Goal: Task Accomplishment & Management: Complete application form

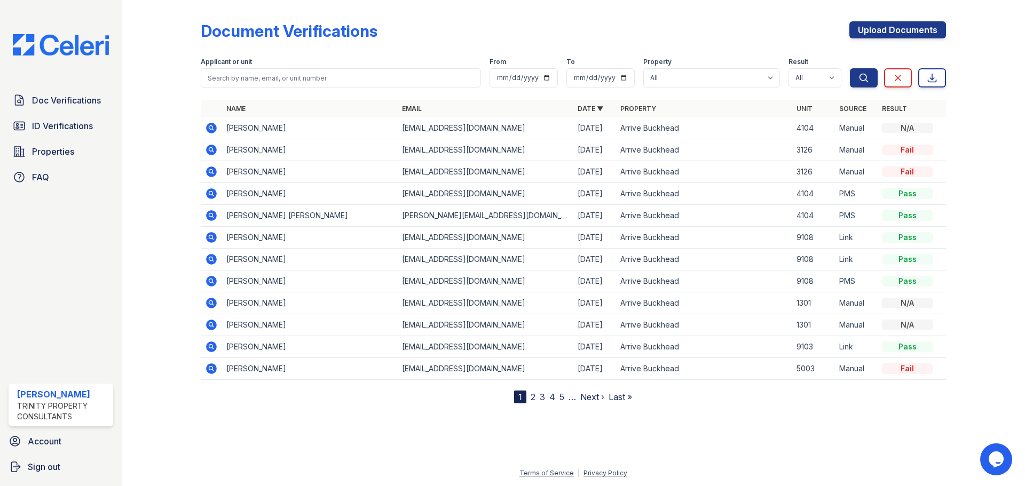
click at [288, 64] on div "Applicant or unit" at bounding box center [341, 63] width 280 height 11
click at [279, 74] on input "search" at bounding box center [341, 77] width 280 height 19
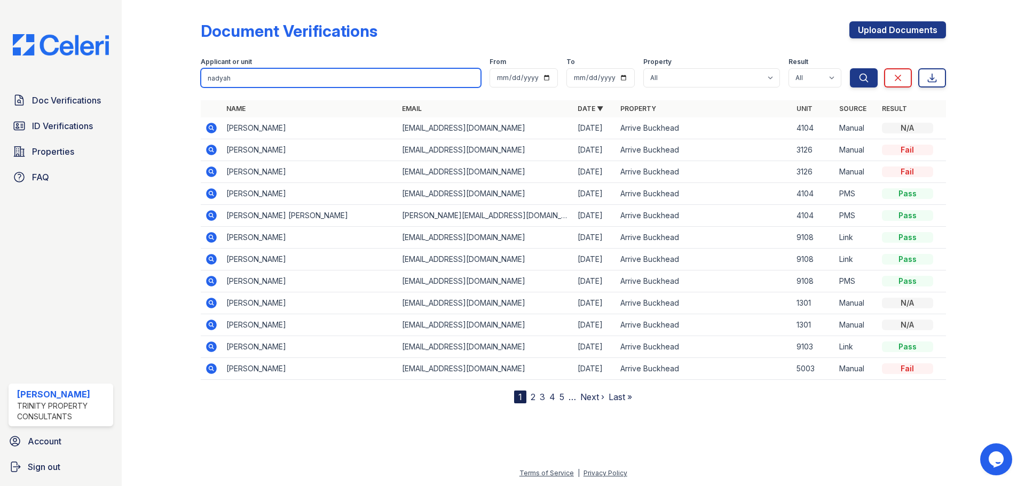
type input "nadyah"
click at [850, 68] on button "Search" at bounding box center [864, 77] width 28 height 19
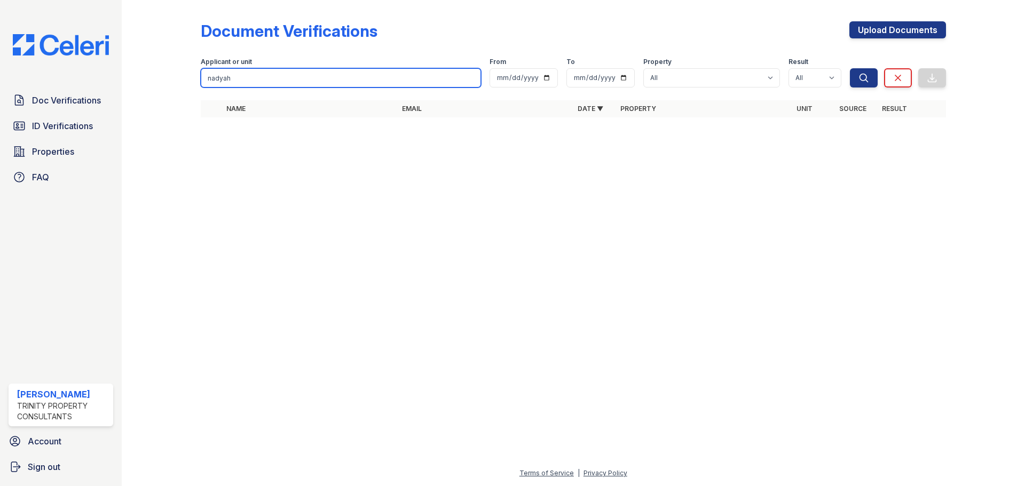
click at [279, 74] on input "nadyah" at bounding box center [341, 77] width 280 height 19
click at [277, 78] on input "nadyah" at bounding box center [341, 77] width 280 height 19
type input "n"
click at [274, 76] on input "search" at bounding box center [341, 77] width 280 height 19
type input "nadyah"
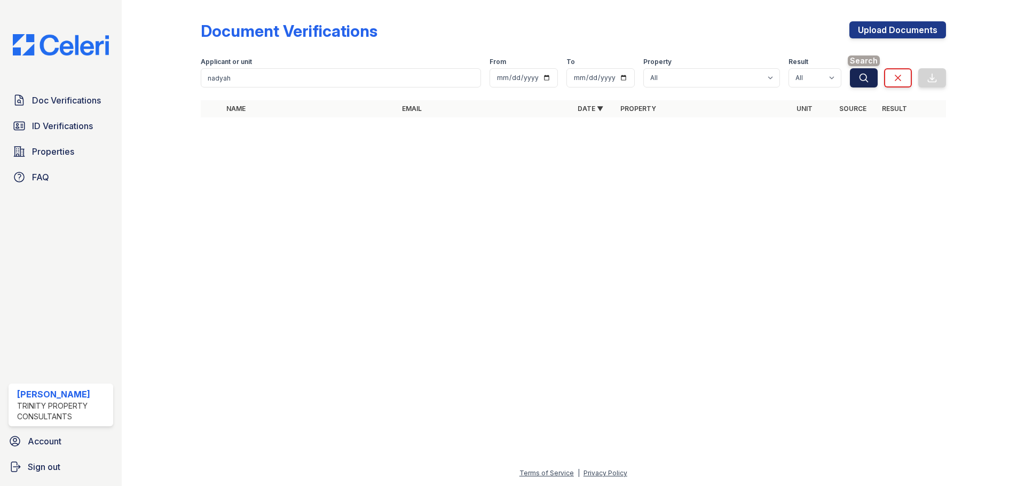
click at [865, 77] on icon "submit" at bounding box center [863, 78] width 11 height 11
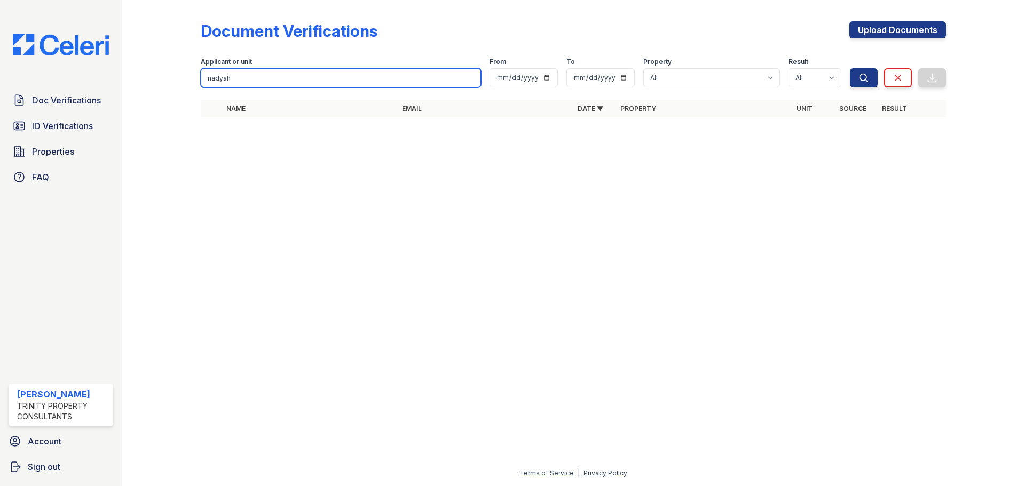
click at [361, 76] on input "nadyah" at bounding box center [341, 77] width 280 height 19
type input "n"
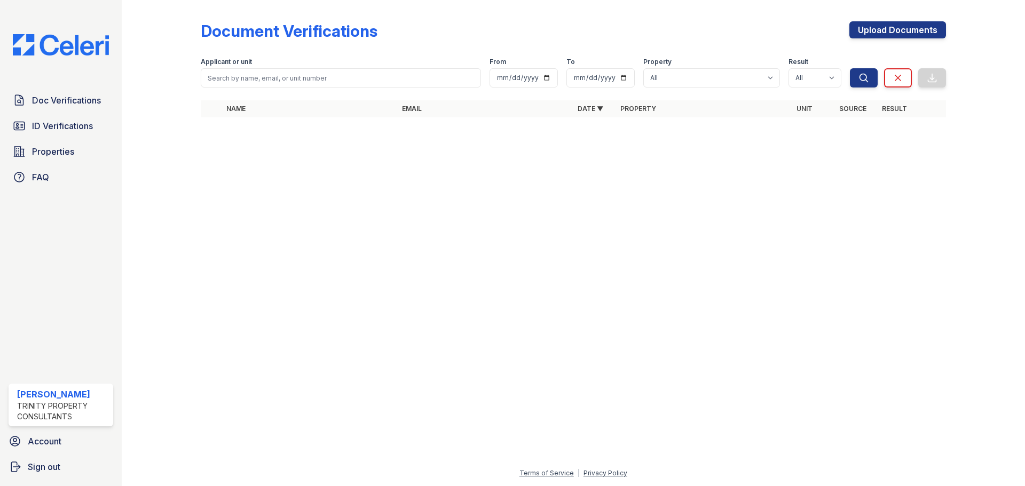
click at [78, 46] on img at bounding box center [60, 44] width 113 height 21
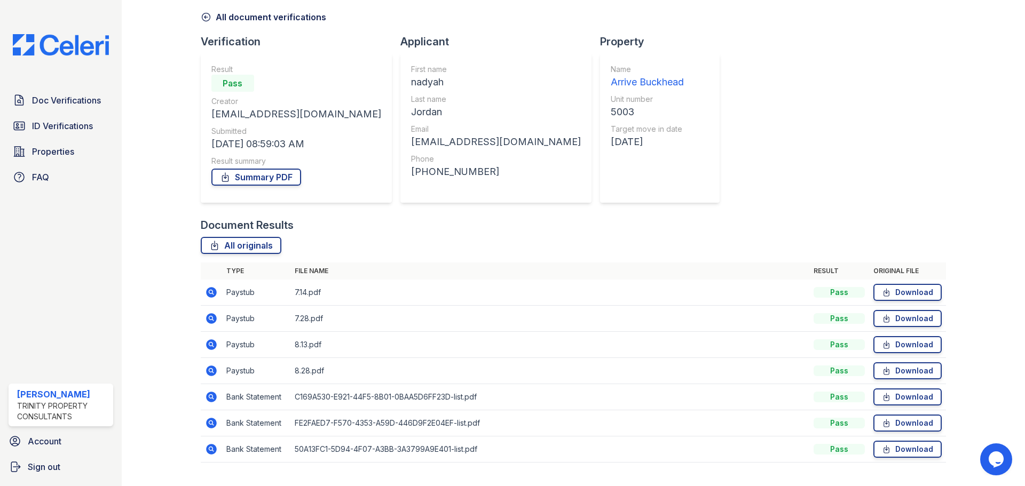
scroll to position [68, 0]
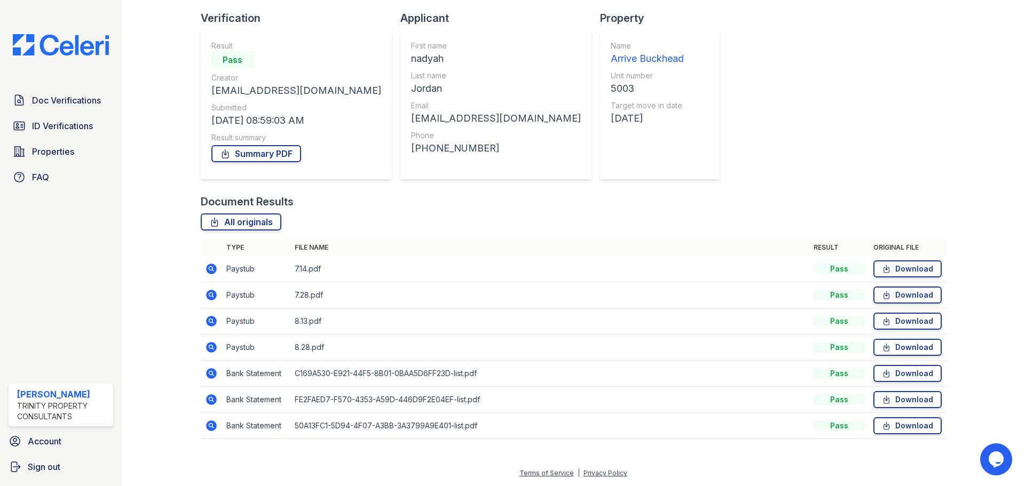
click at [206, 266] on icon at bounding box center [211, 269] width 13 height 13
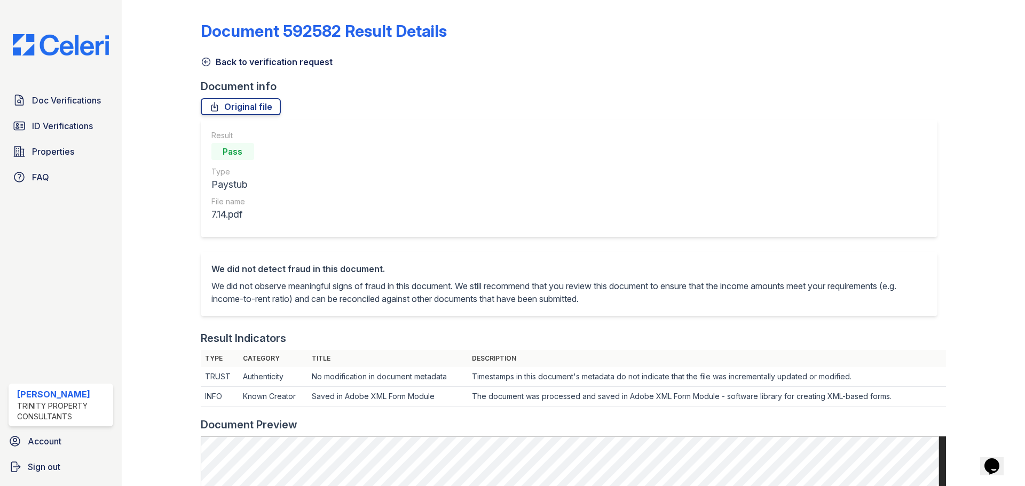
click at [201, 61] on icon at bounding box center [206, 62] width 11 height 11
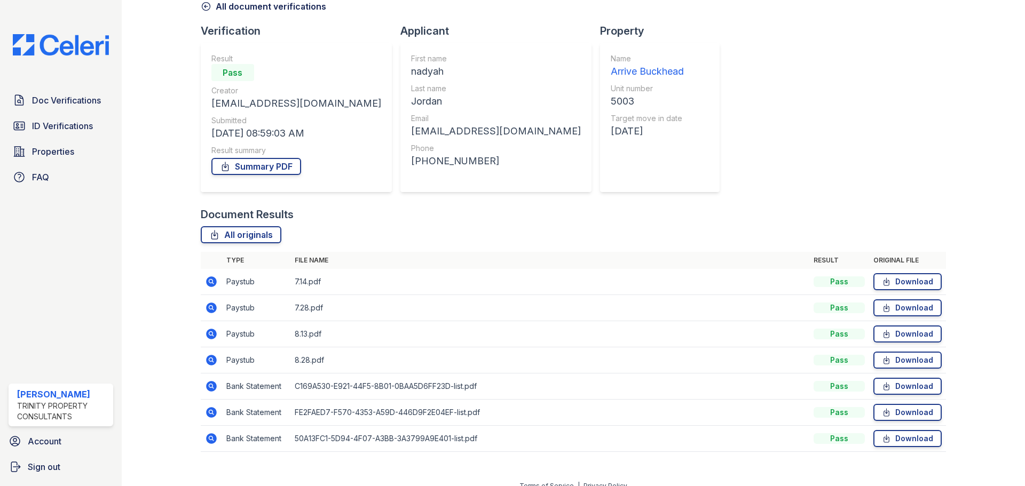
scroll to position [68, 0]
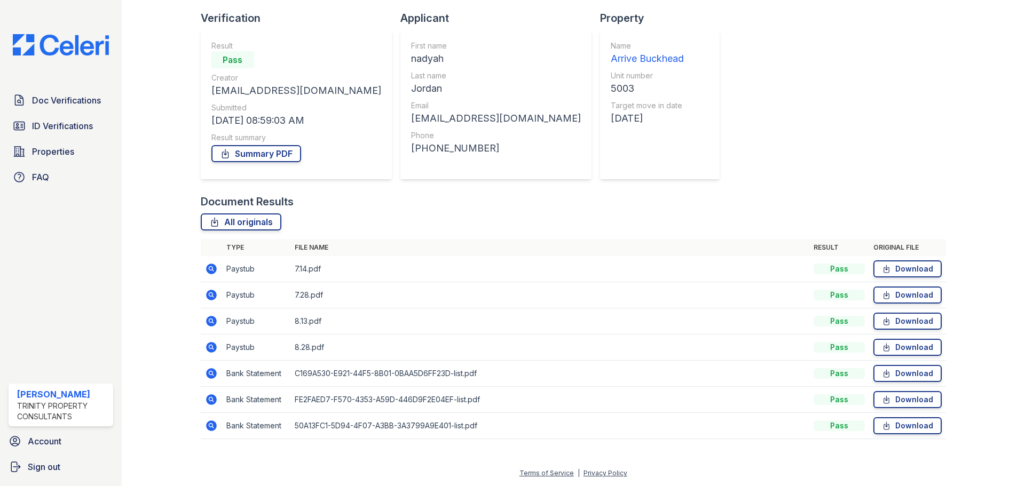
click at [212, 316] on icon at bounding box center [211, 321] width 13 height 13
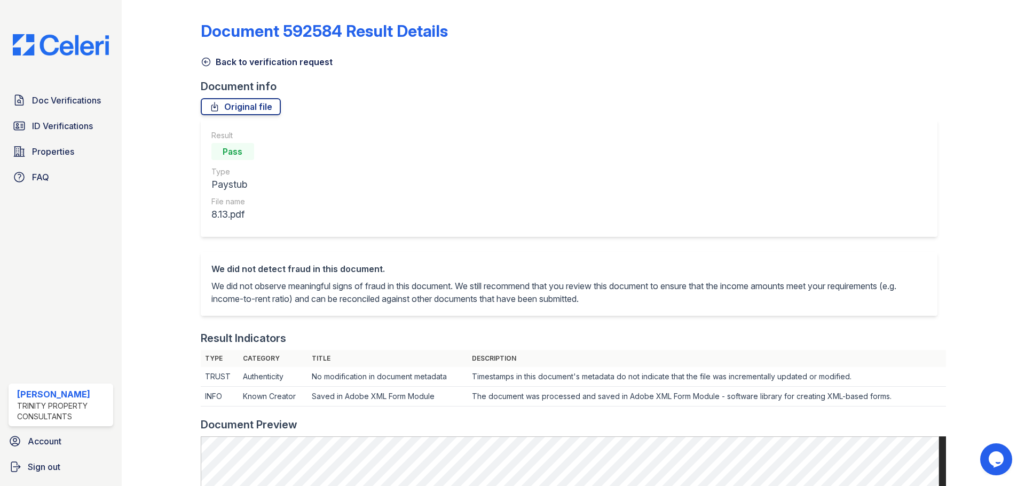
click at [207, 65] on icon at bounding box center [206, 62] width 11 height 11
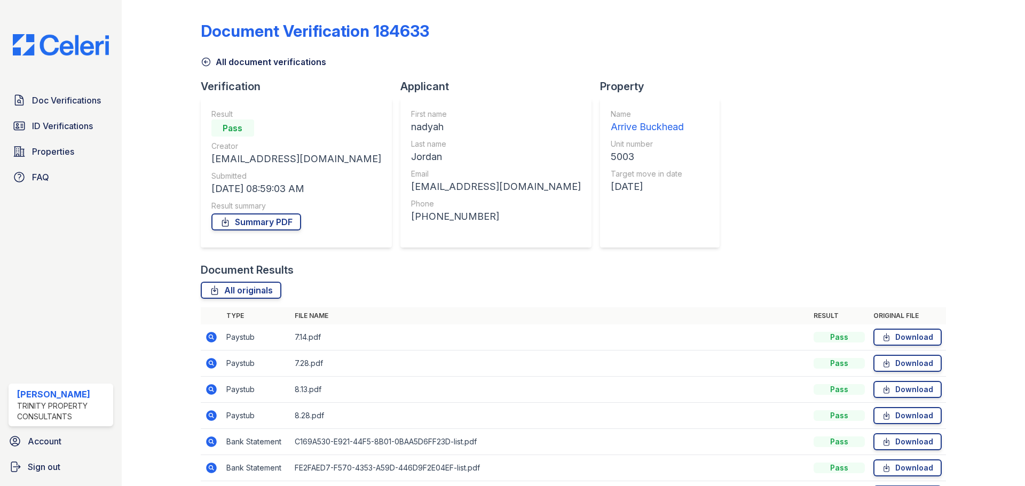
click at [201, 58] on icon at bounding box center [206, 62] width 11 height 11
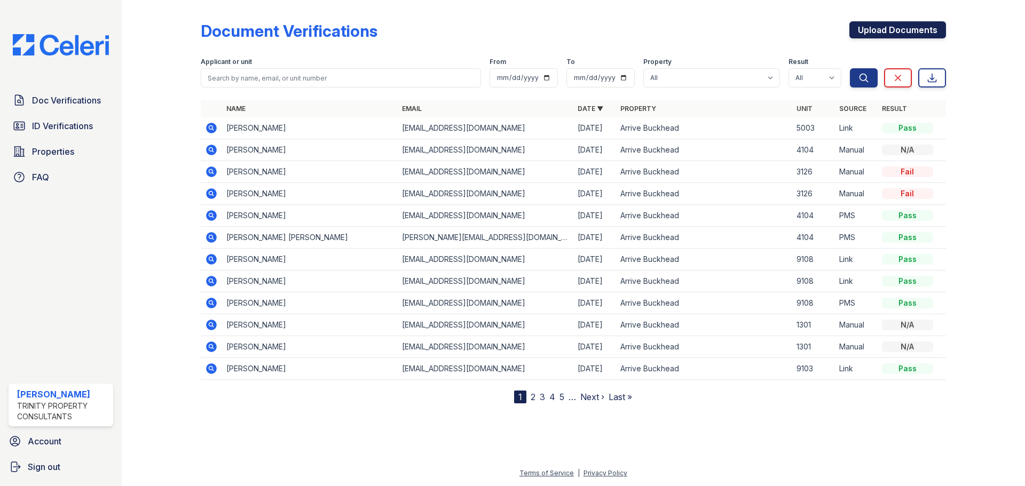
click at [922, 28] on link "Upload Documents" at bounding box center [897, 29] width 97 height 17
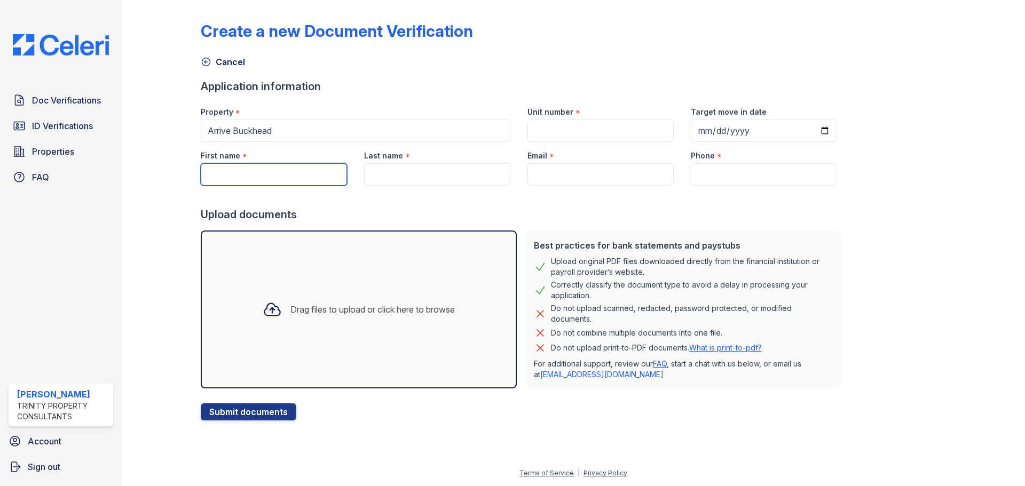
click at [260, 182] on input "First name" at bounding box center [274, 174] width 146 height 22
type input "nadyah"
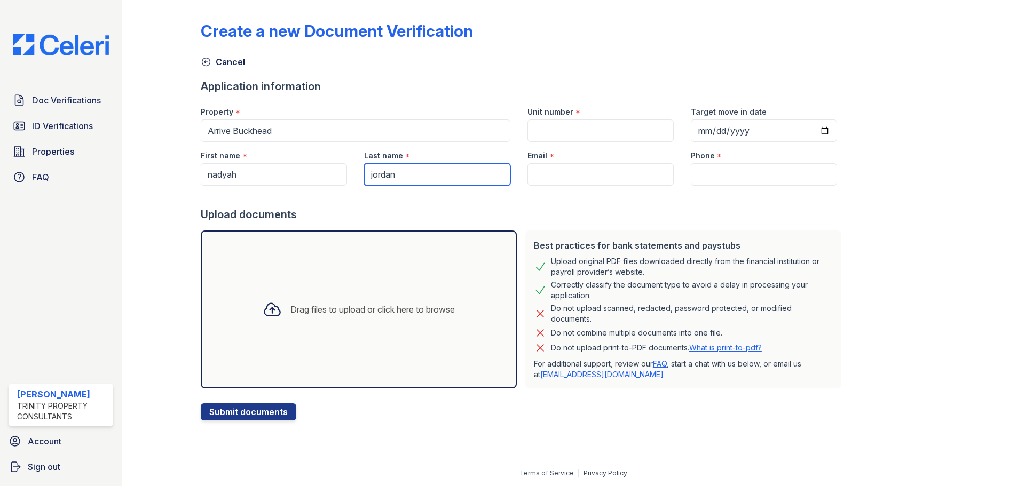
type input "jordan"
click at [622, 133] on input "Unit number" at bounding box center [600, 131] width 146 height 22
type input "5003"
click at [601, 176] on input "Email" at bounding box center [600, 174] width 146 height 22
click at [539, 178] on input "Email" at bounding box center [600, 174] width 146 height 22
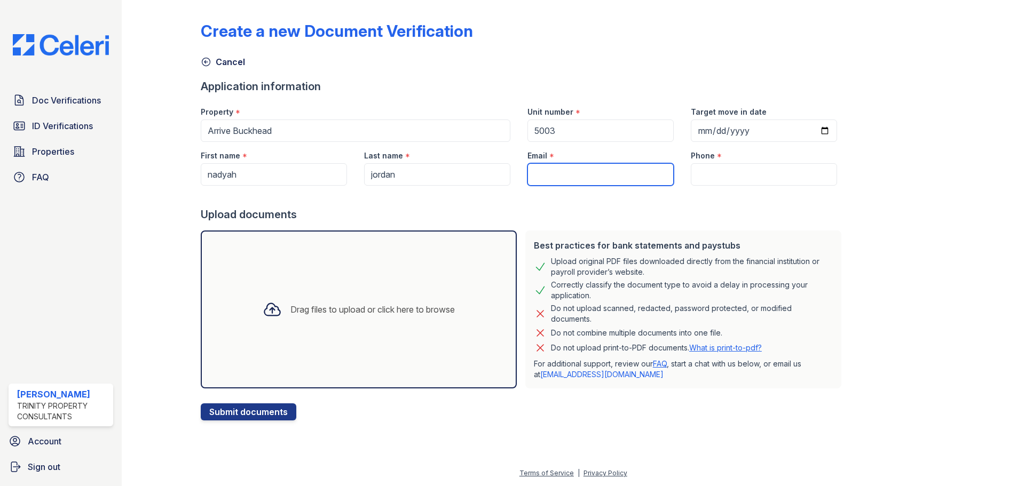
paste input "[EMAIL_ADDRESS][DOMAIN_NAME]"
type input "[EMAIL_ADDRESS][DOMAIN_NAME]"
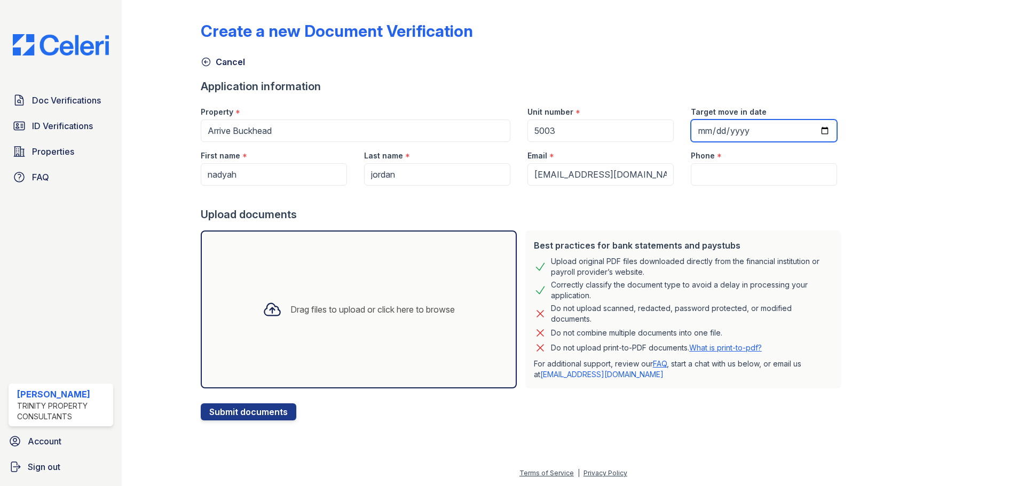
click at [721, 130] on input "Target move in date" at bounding box center [764, 131] width 146 height 22
click at [811, 130] on input "Target move in date" at bounding box center [764, 131] width 146 height 22
type input "2025-09-17"
click at [697, 183] on input "Phone" at bounding box center [764, 174] width 146 height 22
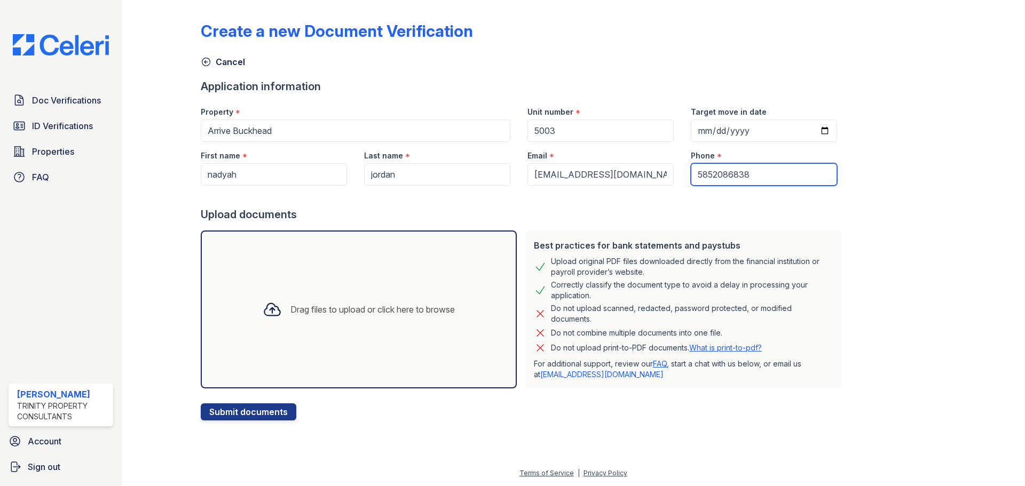
type input "5852086838"
click at [274, 307] on icon at bounding box center [272, 309] width 19 height 19
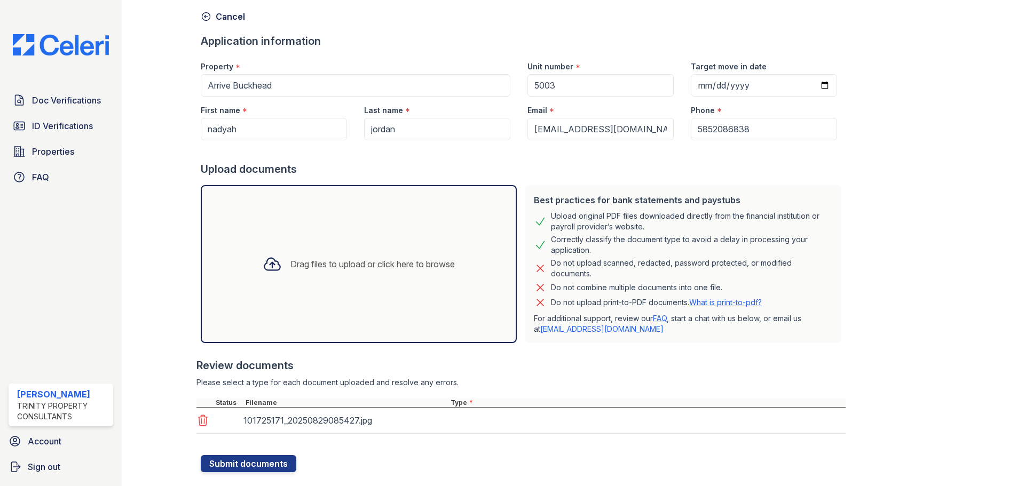
scroll to position [68, 0]
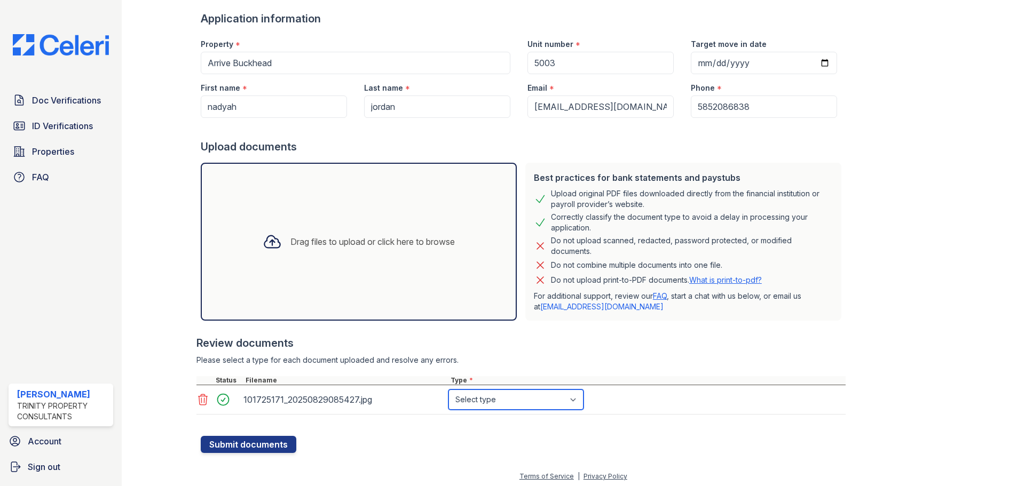
click at [494, 402] on select "Select type Paystub Bank Statement Offer Letter Tax Documents Benefit Award Let…" at bounding box center [515, 400] width 135 height 20
select select "other"
click at [448, 390] on select "Select type Paystub Bank Statement Offer Letter Tax Documents Benefit Award Let…" at bounding box center [515, 400] width 135 height 20
click at [249, 446] on button "Submit documents" at bounding box center [249, 444] width 96 height 17
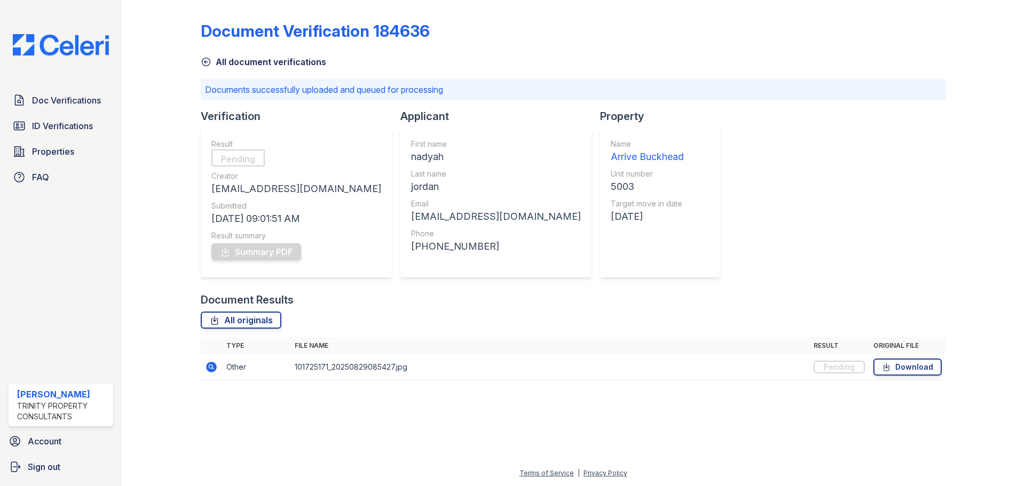
click at [215, 368] on icon at bounding box center [211, 367] width 11 height 11
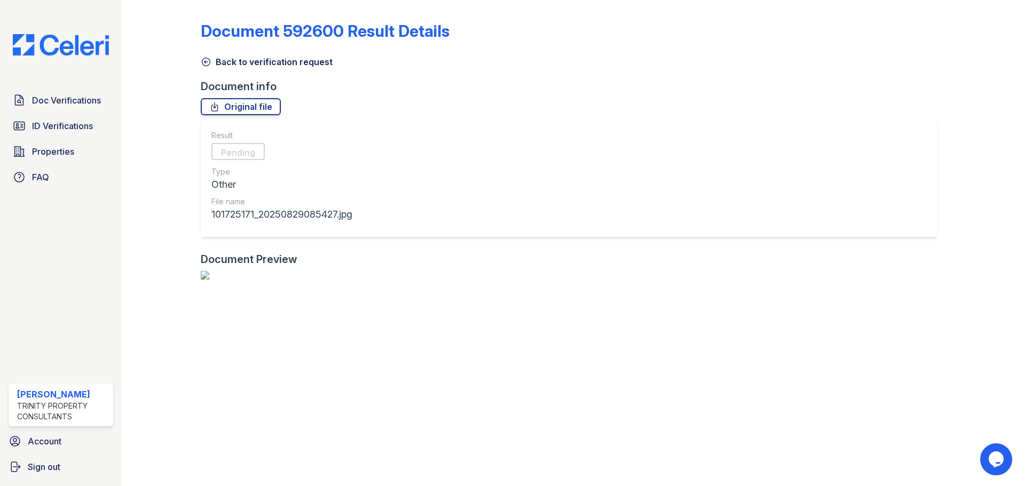
click at [208, 62] on icon at bounding box center [206, 62] width 11 height 11
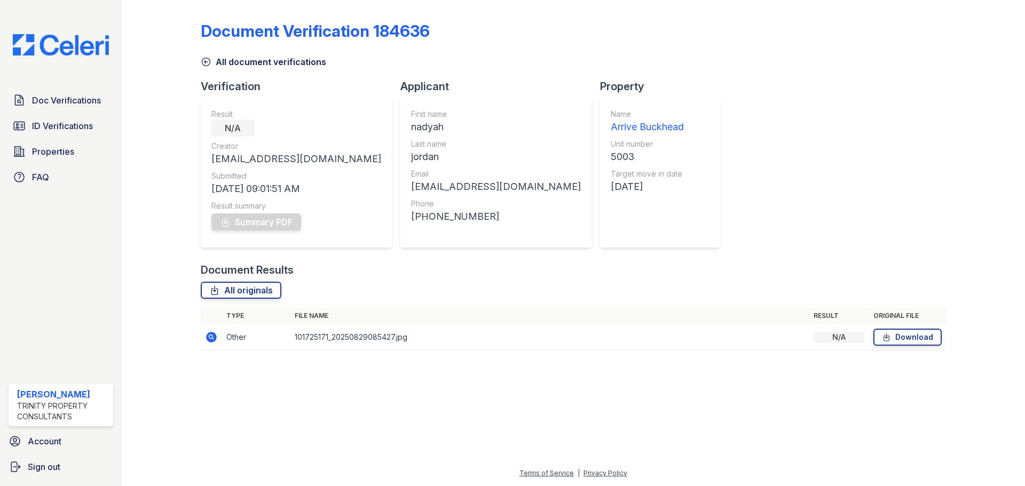
click at [208, 62] on icon at bounding box center [206, 62] width 11 height 11
